Goal: Task Accomplishment & Management: Manage account settings

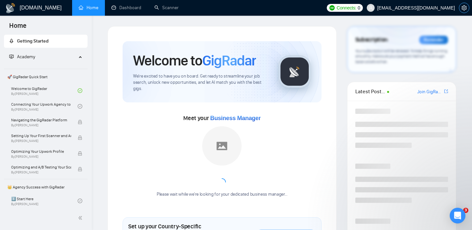
click at [461, 9] on span "setting" at bounding box center [464, 7] width 10 height 5
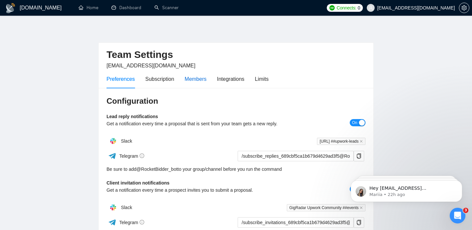
click at [201, 77] on div "Members" at bounding box center [195, 79] width 22 height 8
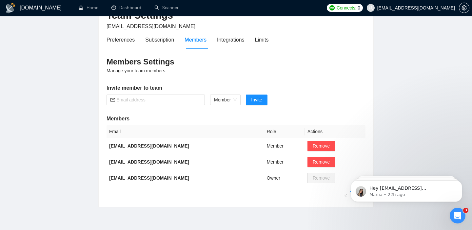
scroll to position [41, 0]
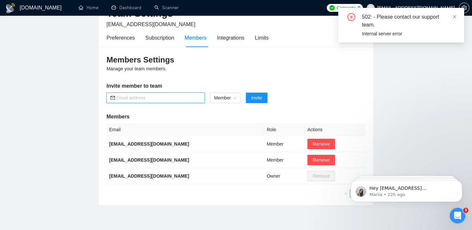
click at [178, 98] on input "text" at bounding box center [158, 97] width 85 height 7
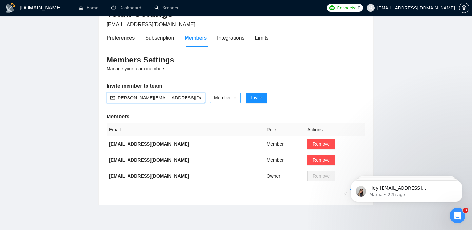
click at [233, 101] on span "Member" at bounding box center [225, 98] width 23 height 10
type input "[PERSON_NAME][EMAIL_ADDRESS][DOMAIN_NAME]"
click at [233, 101] on span "Member" at bounding box center [225, 98] width 23 height 10
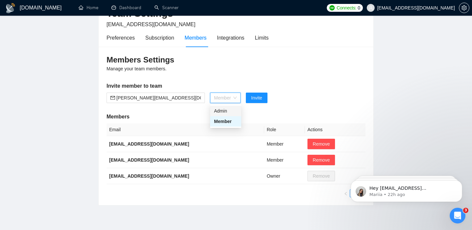
click at [230, 108] on div "Admin" at bounding box center [225, 110] width 23 height 7
click at [253, 97] on span "Invite" at bounding box center [252, 97] width 11 height 7
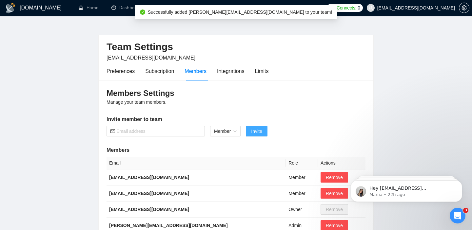
scroll to position [0, 0]
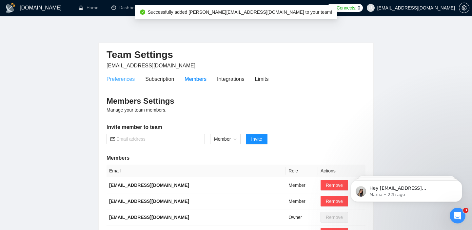
click at [121, 83] on div "Preferences" at bounding box center [120, 79] width 28 height 19
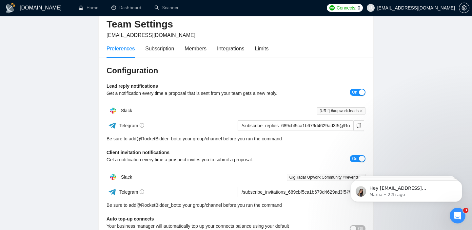
scroll to position [37, 0]
